Goal: Navigation & Orientation: Find specific page/section

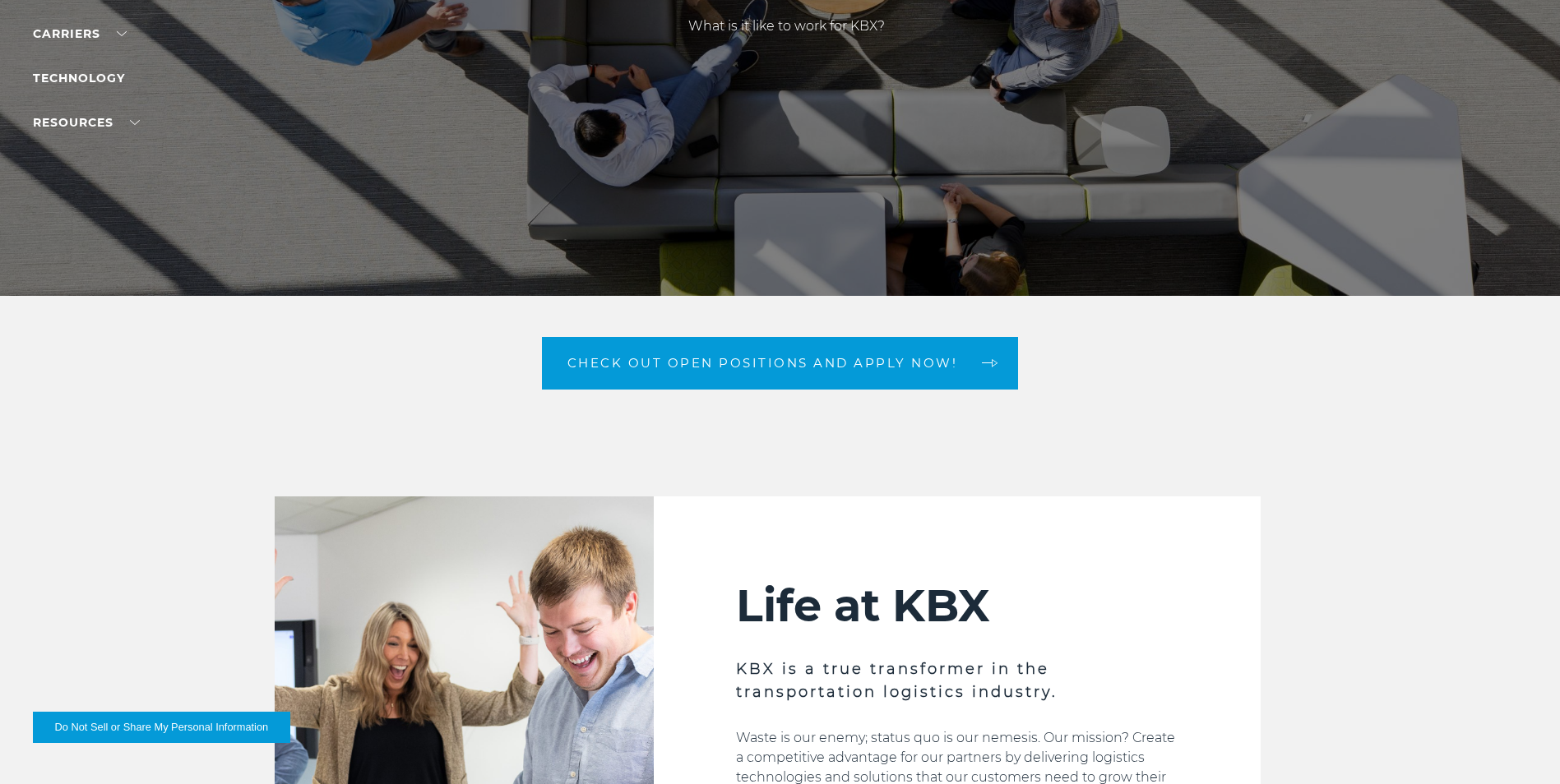
scroll to position [411, 0]
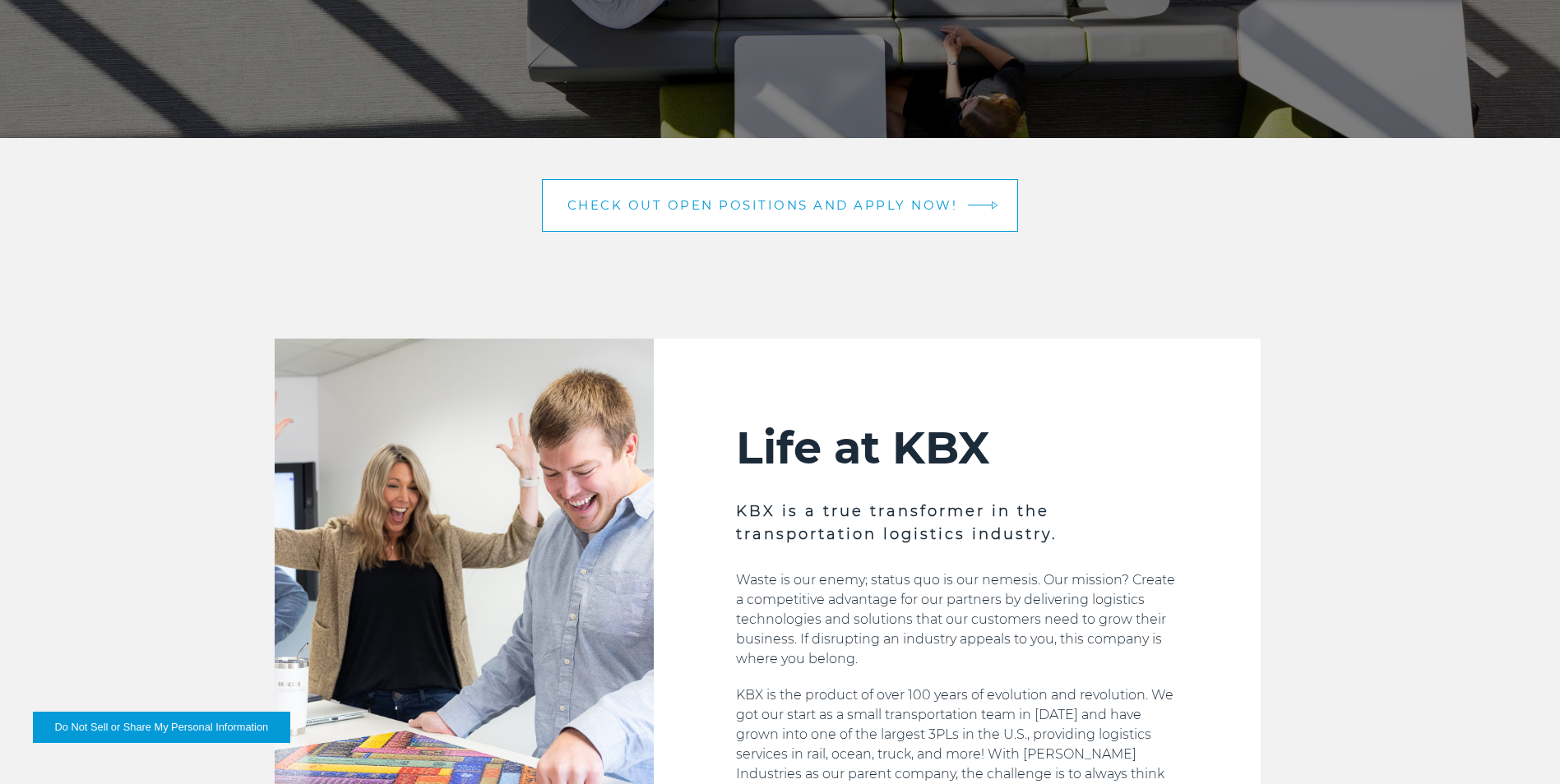
click at [864, 216] on link "Check out open positions and apply now!" at bounding box center [780, 205] width 477 height 53
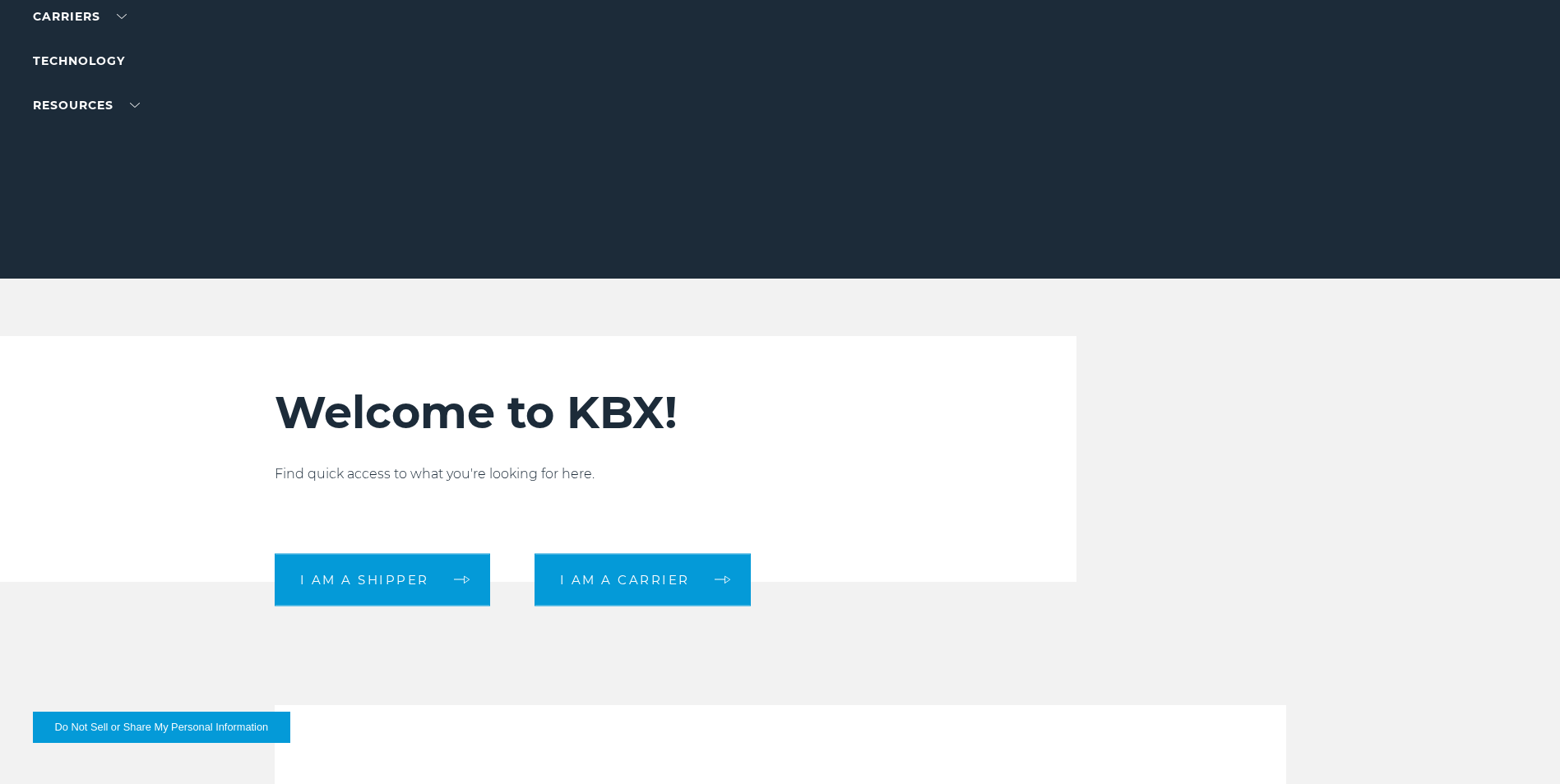
scroll to position [411, 0]
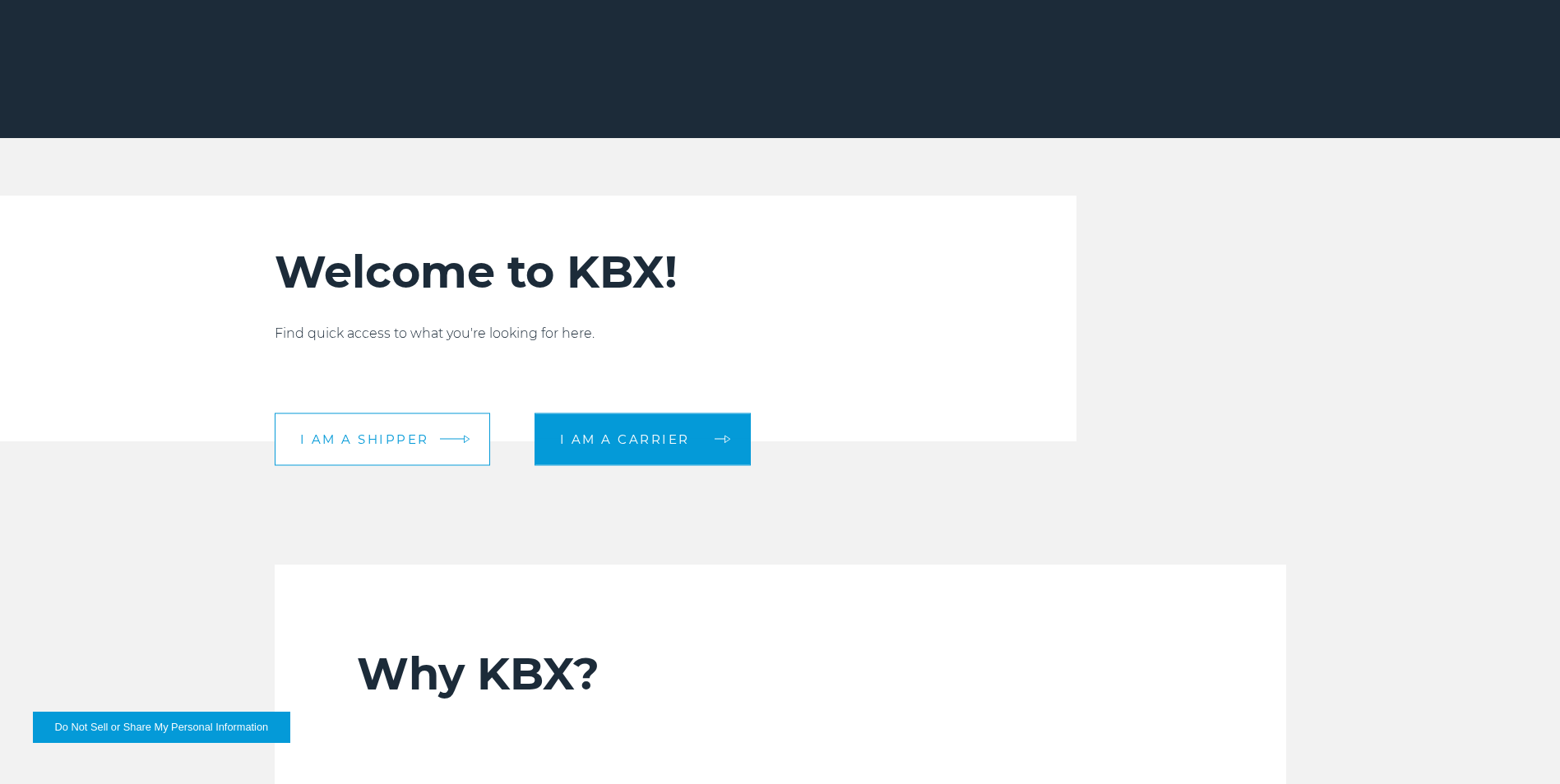
click at [370, 436] on span "I am a shipper" at bounding box center [365, 439] width 129 height 13
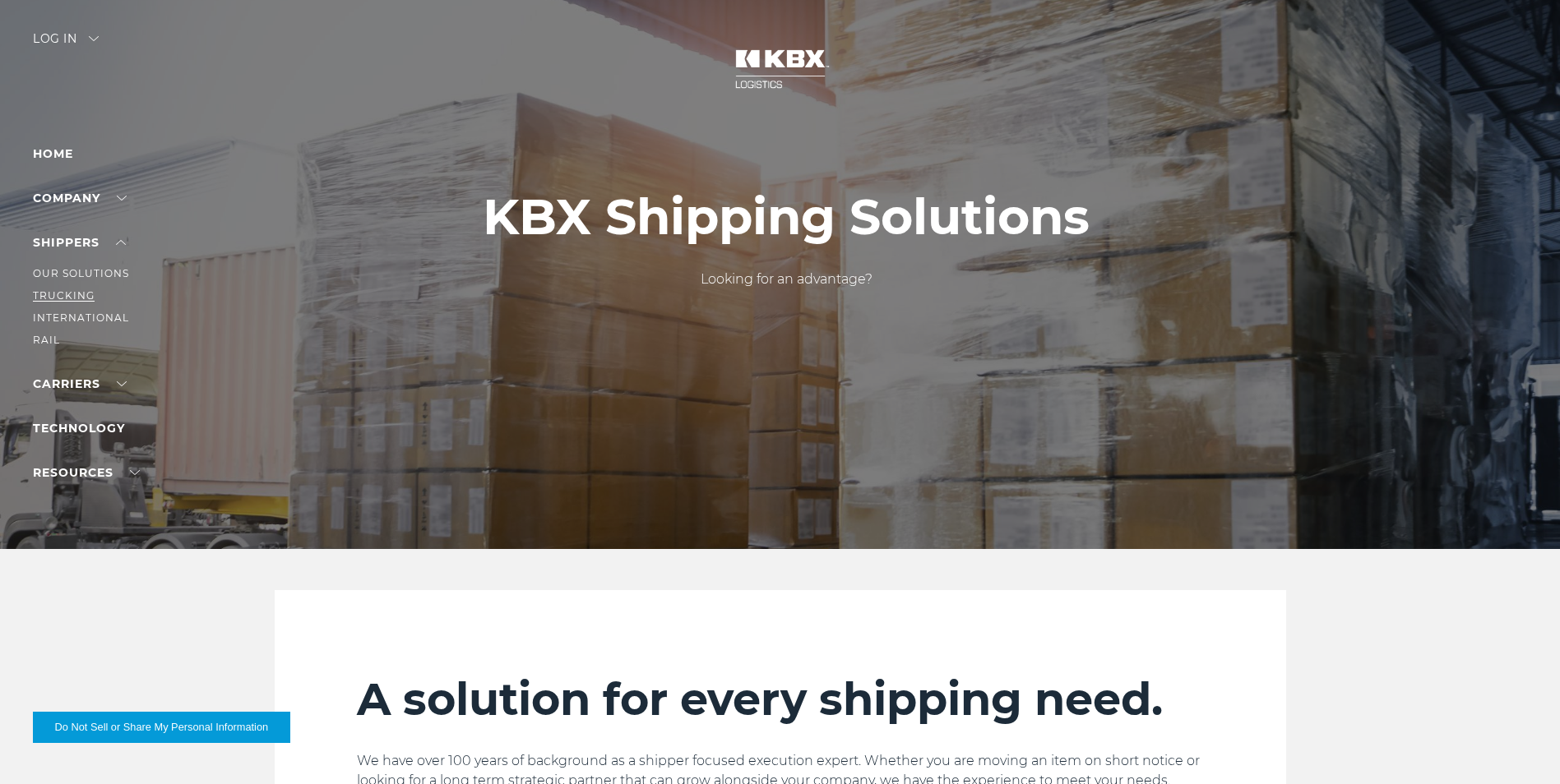
click at [80, 297] on link "Trucking" at bounding box center [64, 295] width 62 height 13
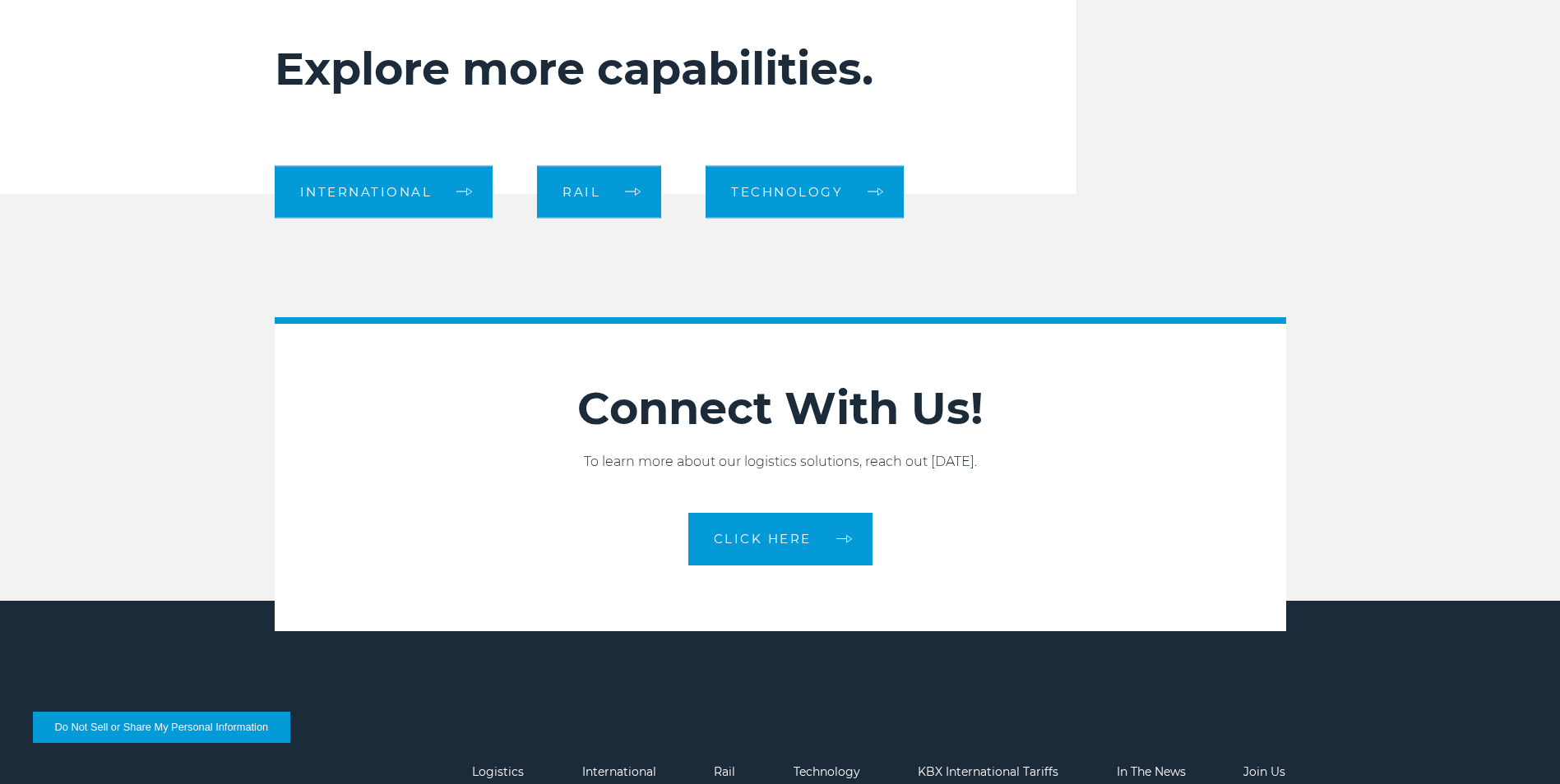
scroll to position [1881, 0]
